Goal: Communication & Community: Connect with others

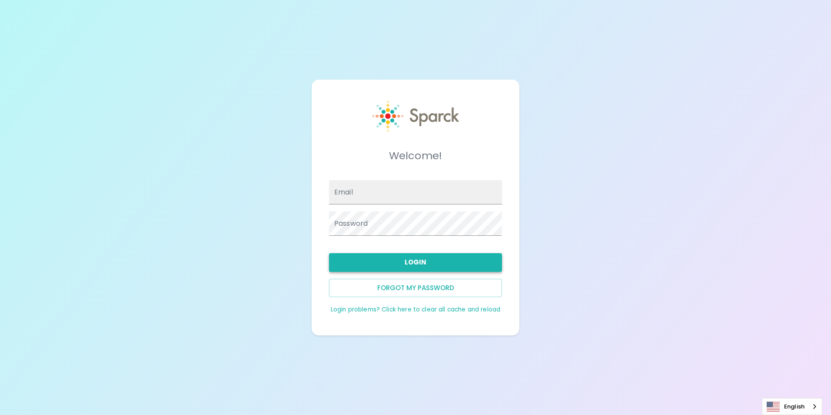
type input "[EMAIL_ADDRESS][DOMAIN_NAME]"
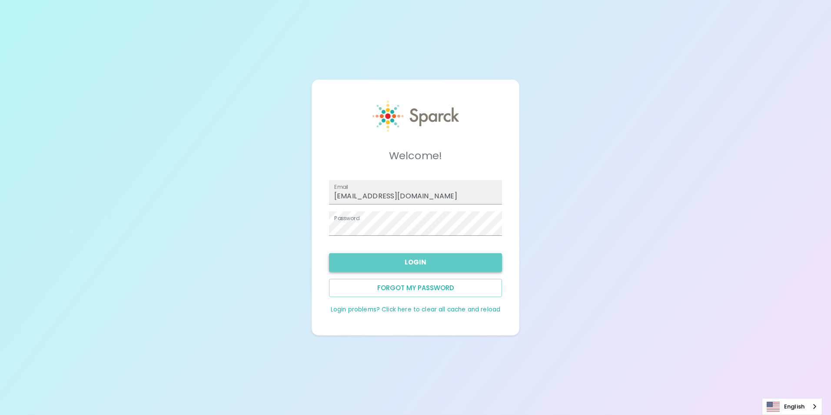
click at [411, 263] on button "Login" at bounding box center [415, 262] width 173 height 18
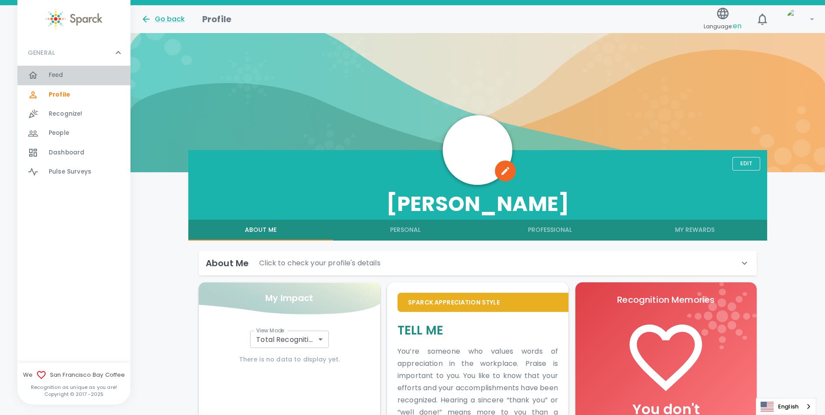
click at [59, 77] on span "Feed" at bounding box center [56, 75] width 15 height 9
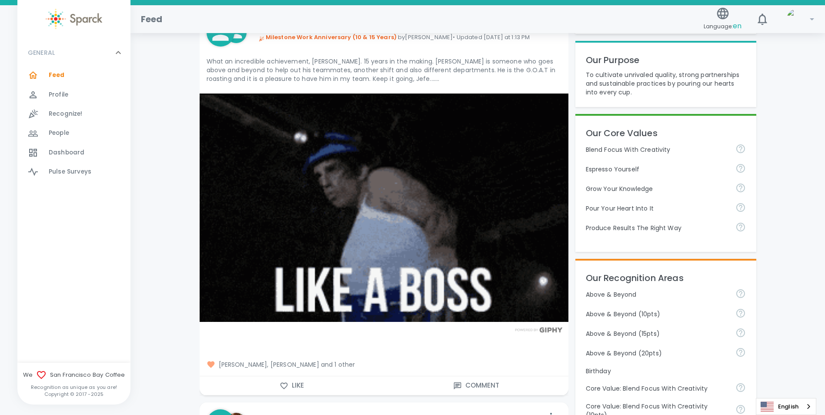
scroll to position [217, 0]
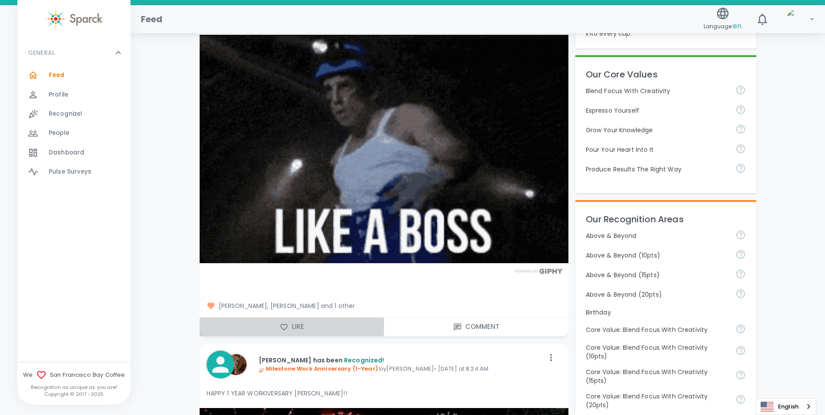
click at [293, 331] on button "Like" at bounding box center [292, 326] width 184 height 18
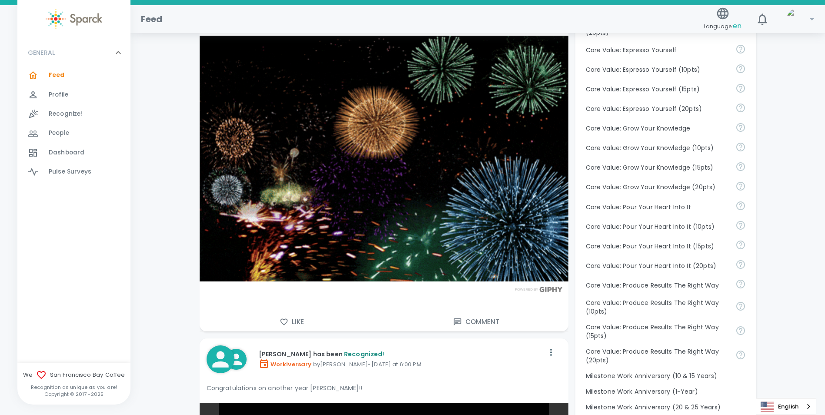
scroll to position [695, 0]
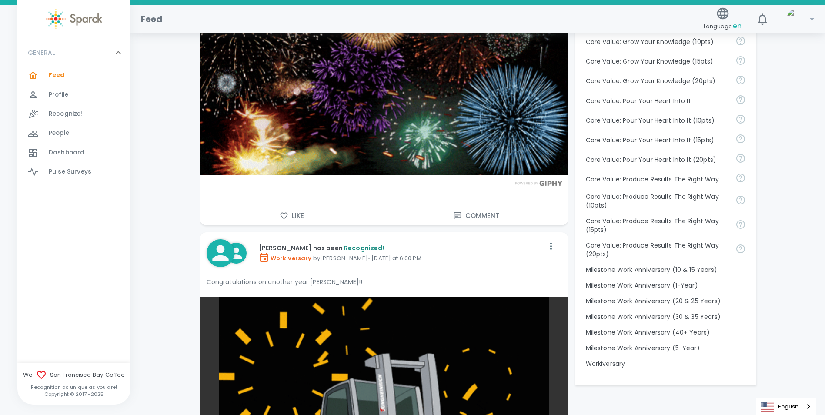
click at [286, 211] on button "Like" at bounding box center [292, 215] width 184 height 18
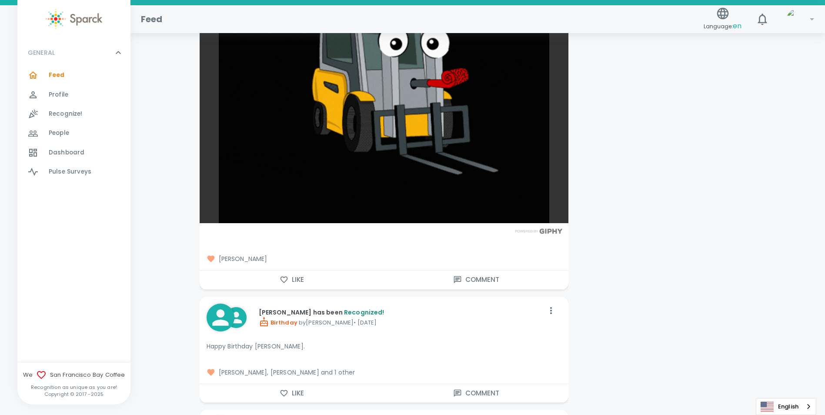
scroll to position [1130, 0]
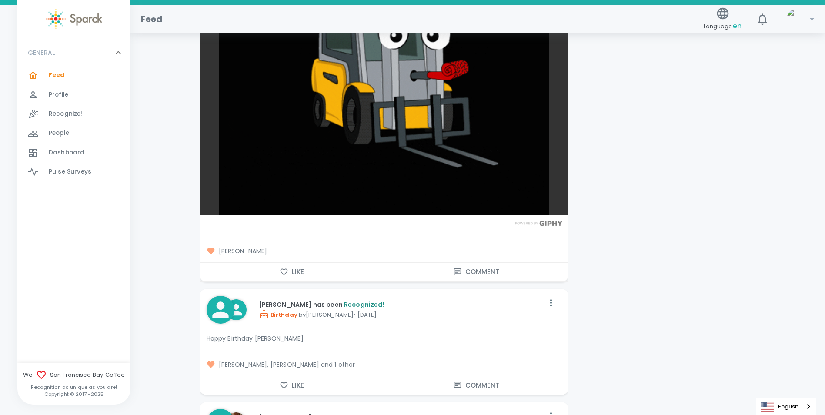
click at [298, 275] on button "Like" at bounding box center [292, 272] width 184 height 18
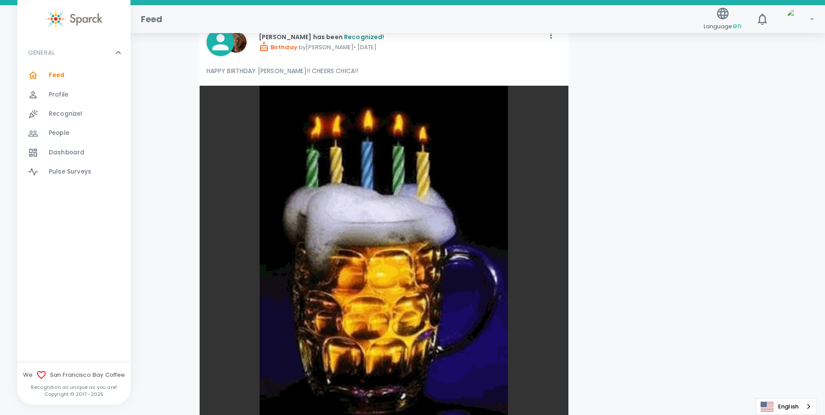
scroll to position [1434, 0]
